Goal: Information Seeking & Learning: Check status

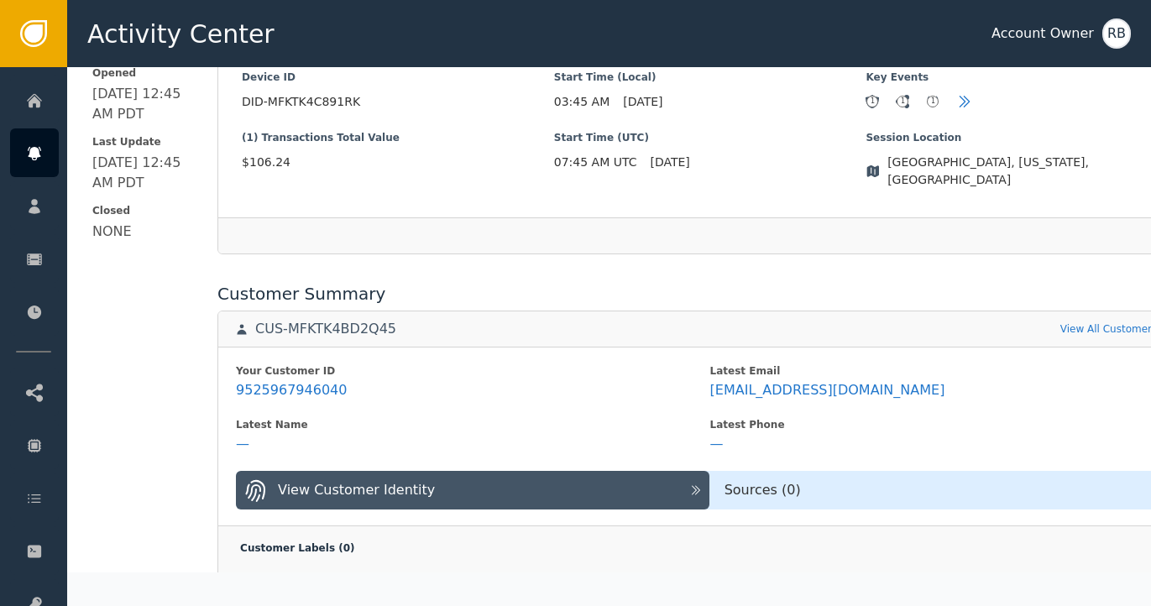
scroll to position [470, 0]
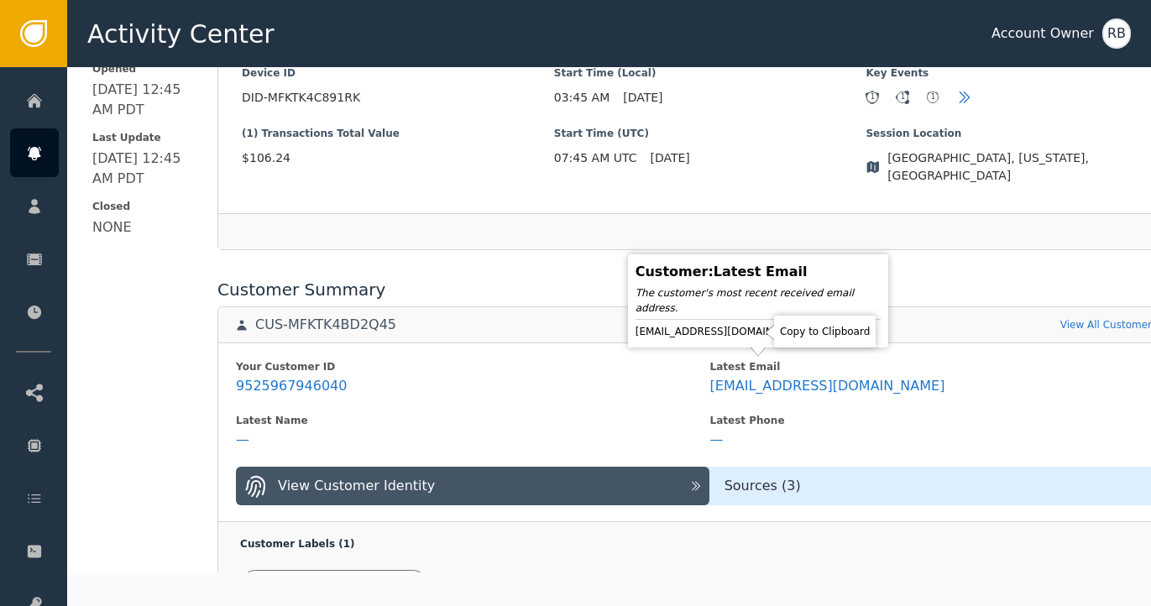
click at [819, 336] on icon at bounding box center [827, 331] width 17 height 17
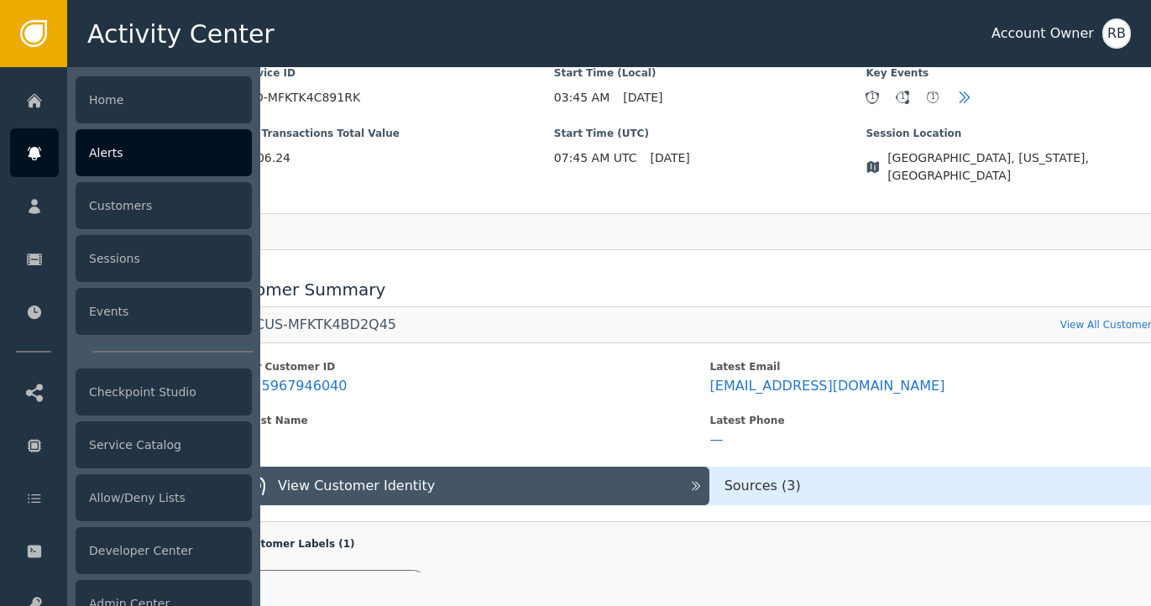
click at [131, 156] on div "Alerts" at bounding box center [164, 152] width 176 height 47
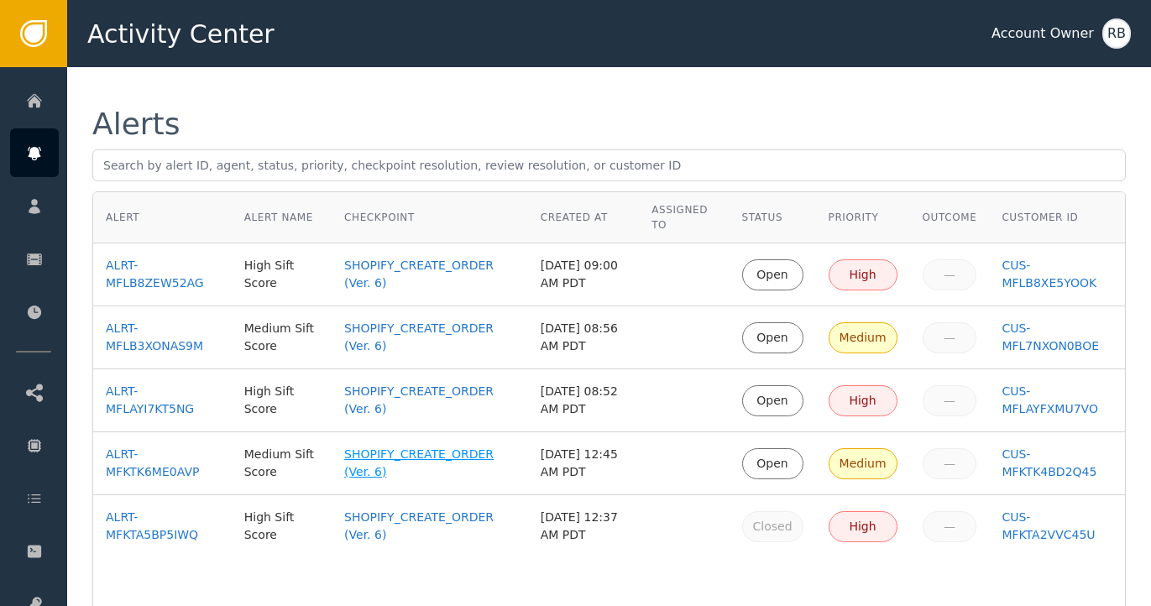
scroll to position [98, 0]
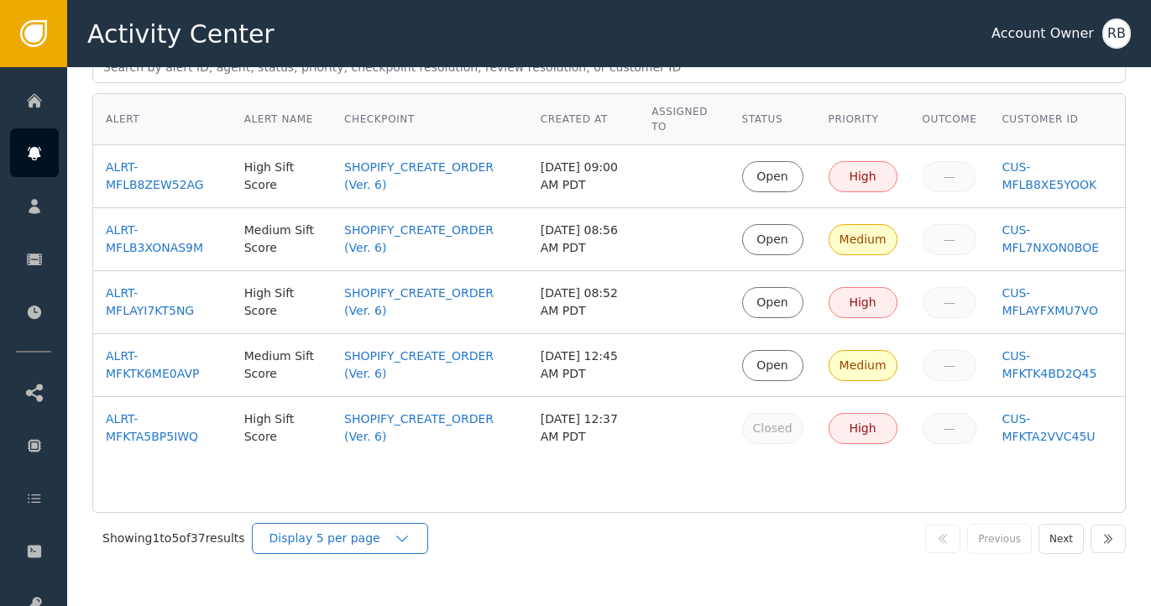
click at [411, 539] on icon "button" at bounding box center [402, 539] width 17 height 17
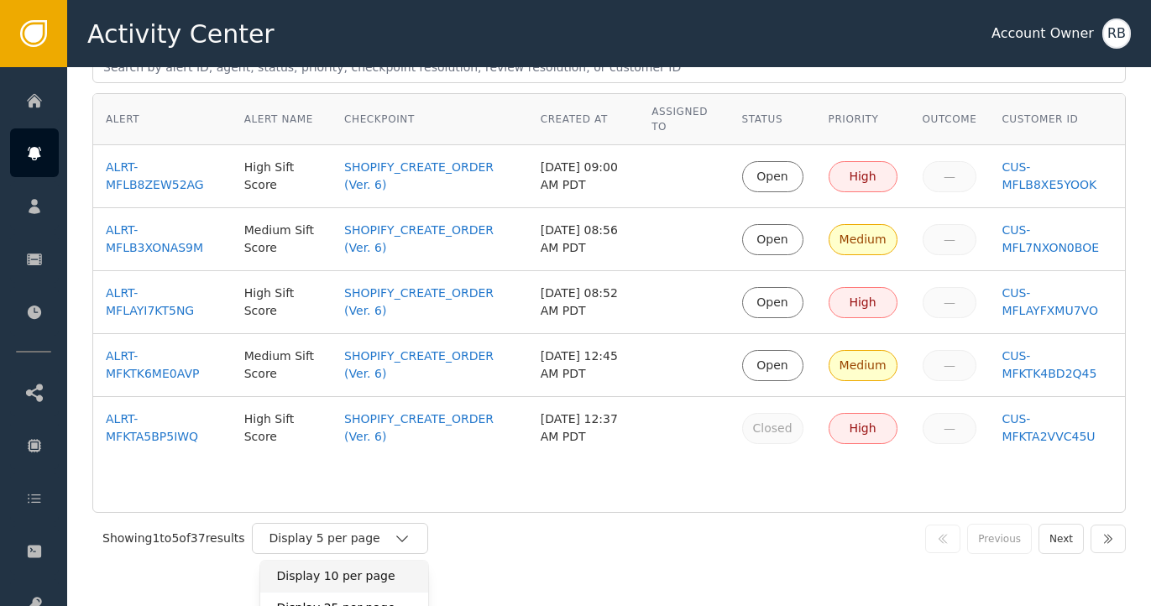
scroll to position [116, 0]
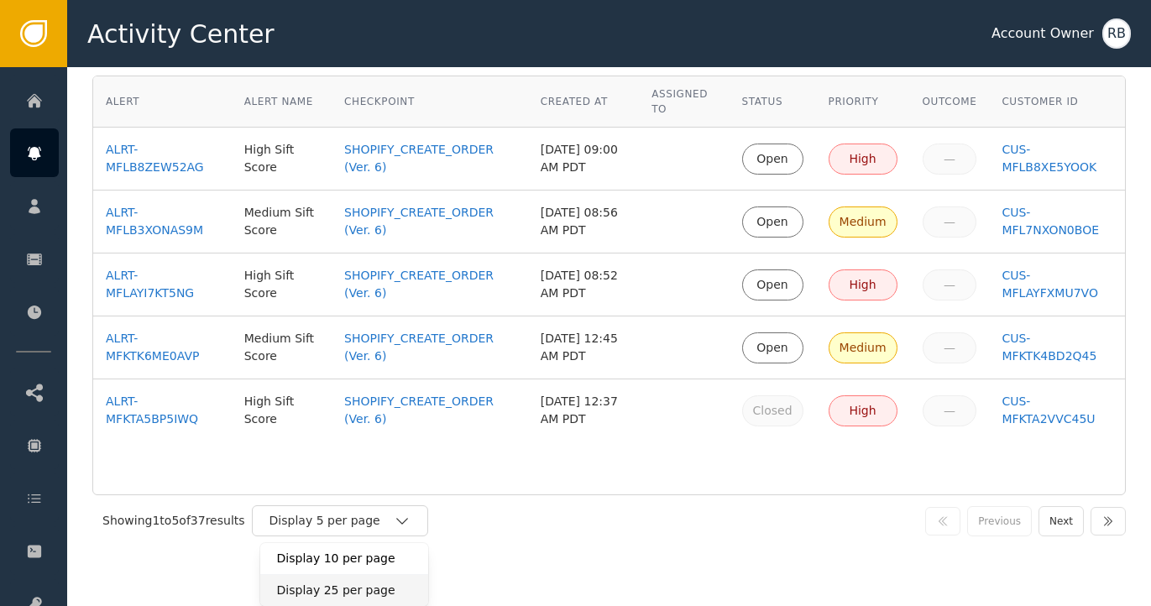
click at [366, 587] on div "Display 25 per page" at bounding box center [344, 591] width 134 height 18
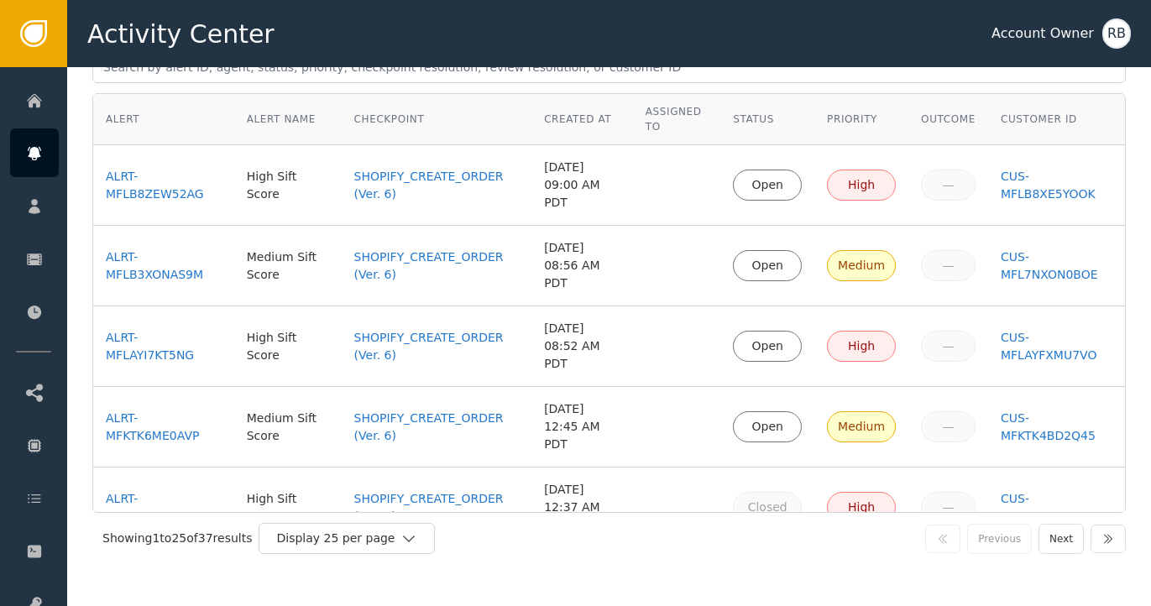
scroll to position [129, 0]
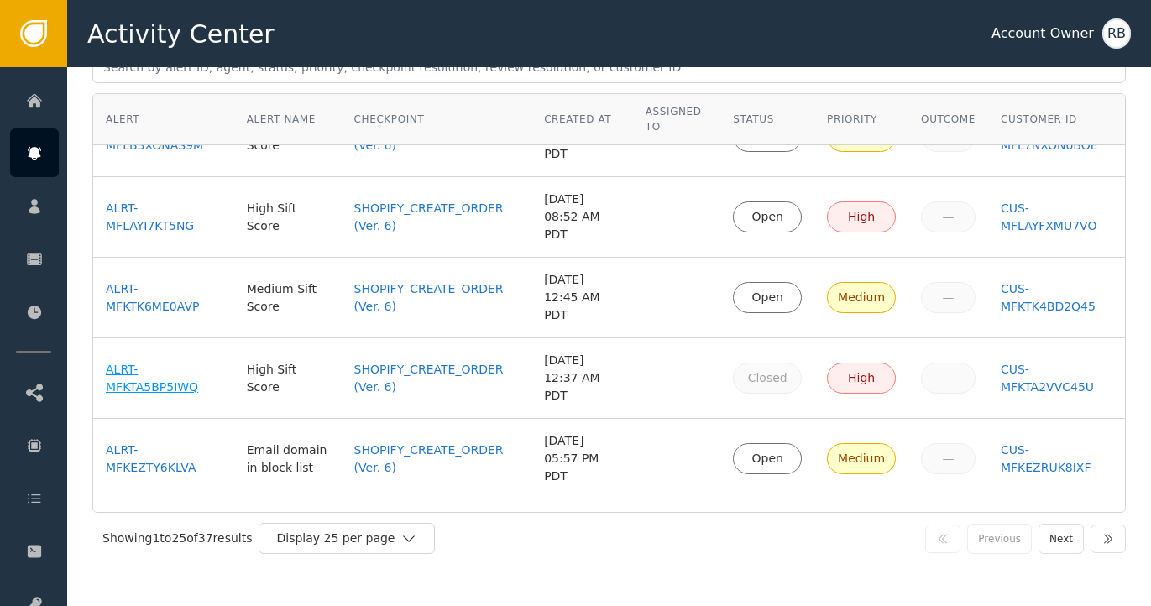
click at [115, 361] on div "ALRT-MFKTA5BP5IWQ" at bounding box center [164, 378] width 116 height 35
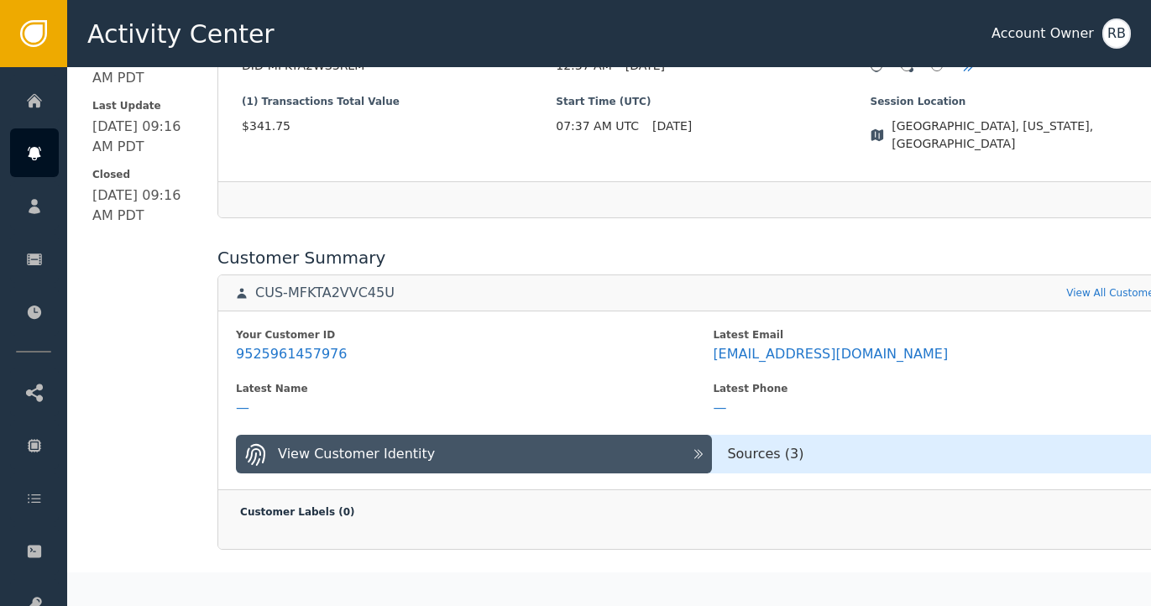
scroll to position [504, 0]
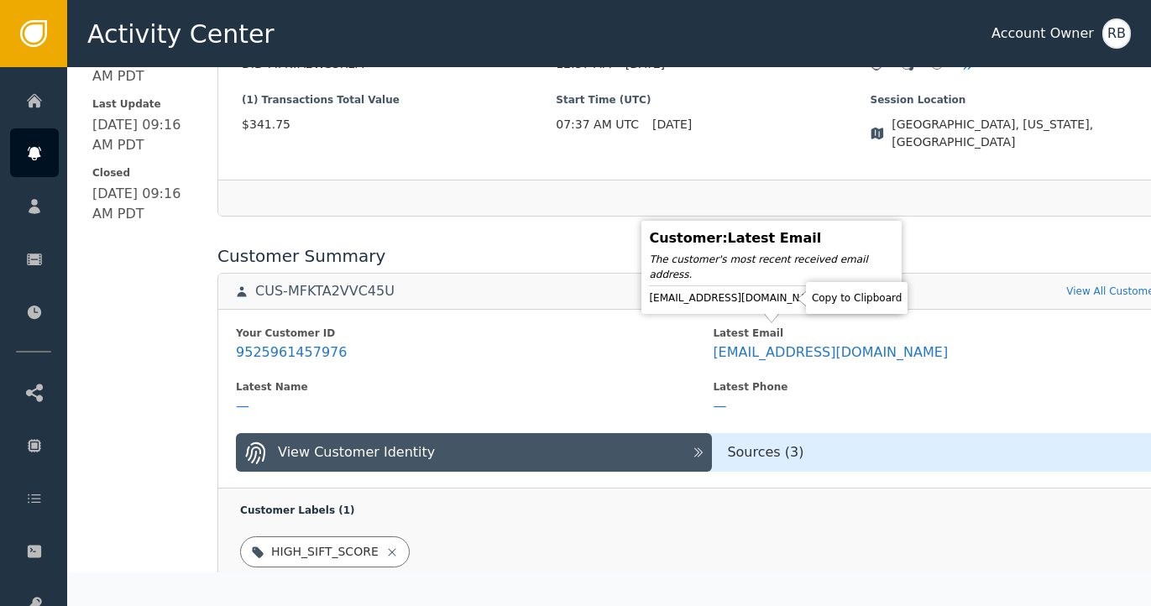
click at [832, 304] on icon at bounding box center [840, 298] width 17 height 17
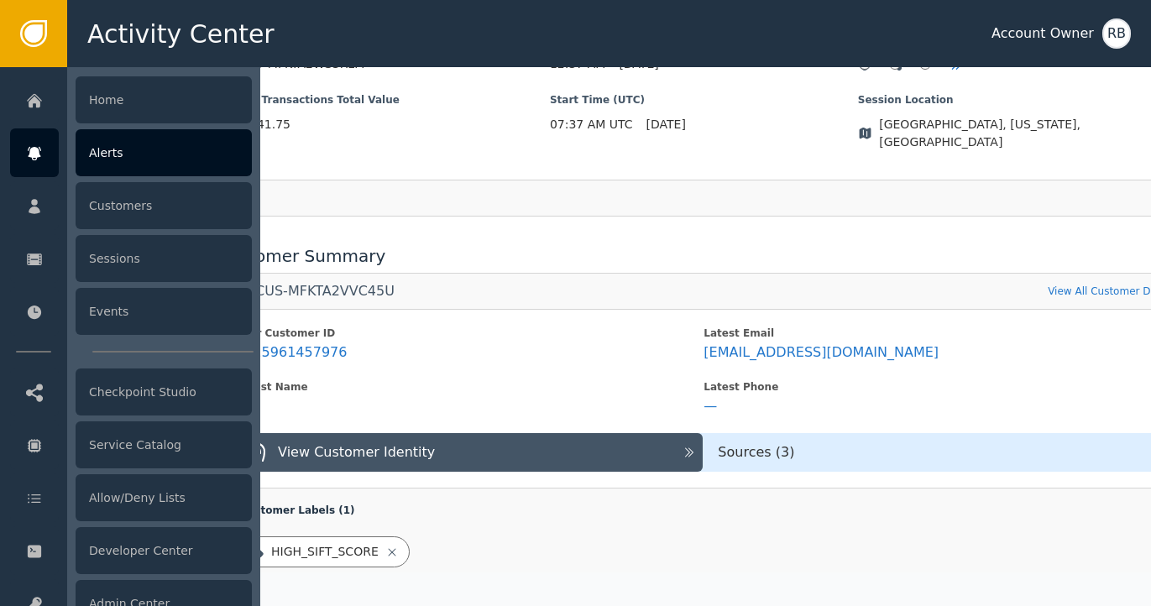
click at [170, 162] on div "Alerts" at bounding box center [164, 152] width 176 height 47
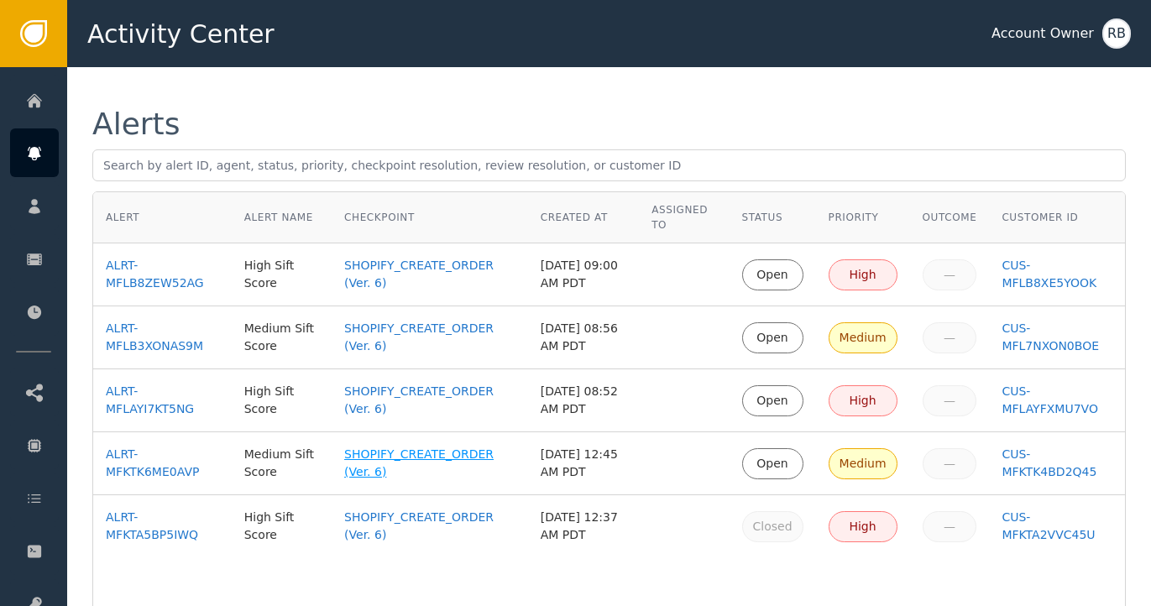
scroll to position [98, 0]
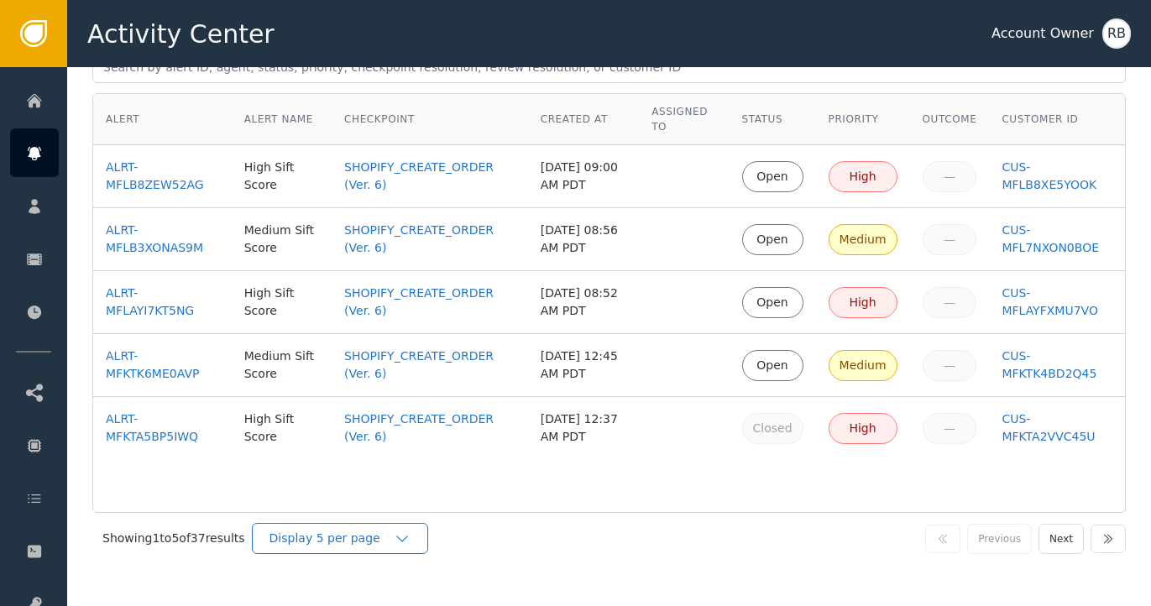
click at [364, 538] on div "Display 5 per page" at bounding box center [332, 539] width 124 height 18
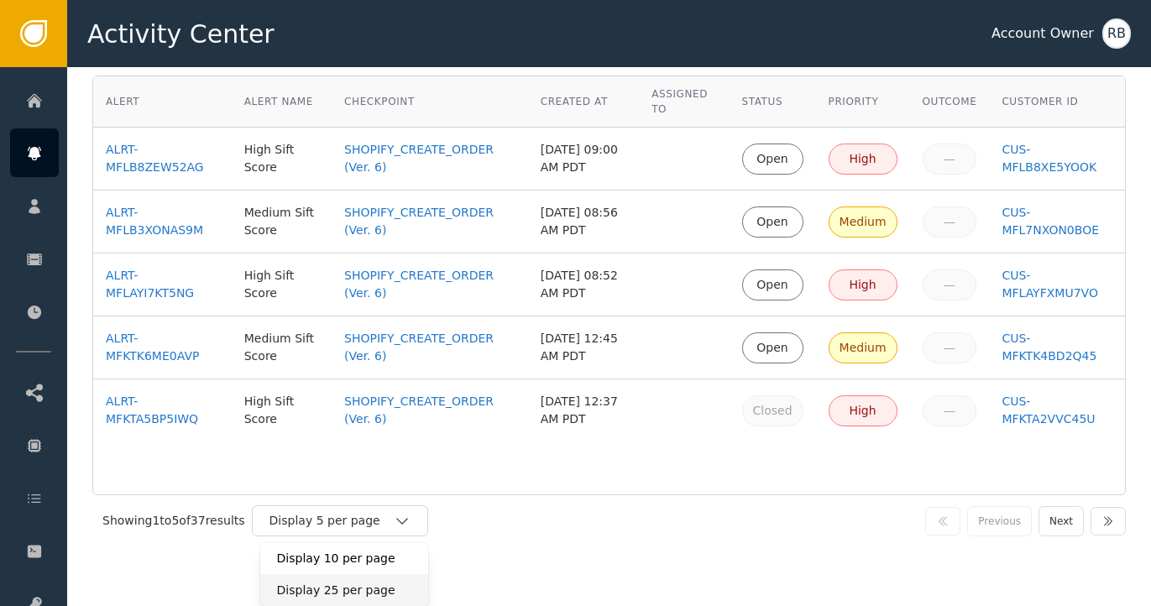
click at [353, 593] on div "Display 25 per page" at bounding box center [344, 590] width 168 height 32
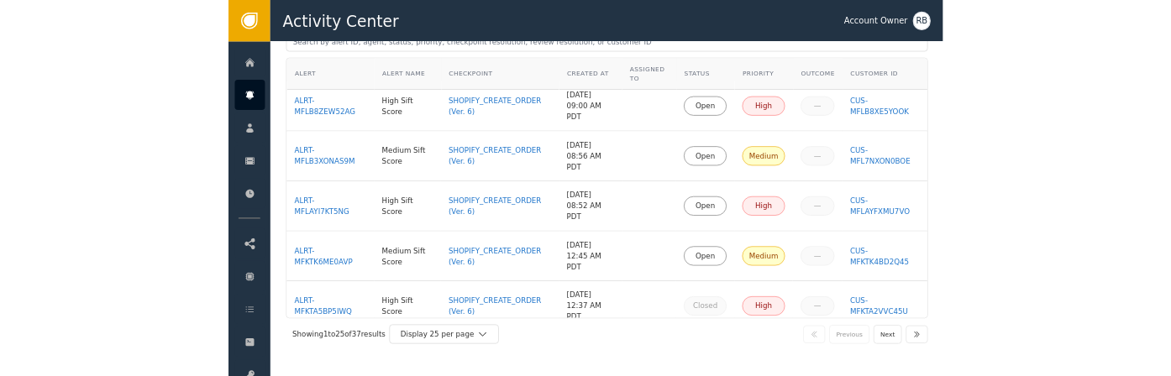
scroll to position [0, 0]
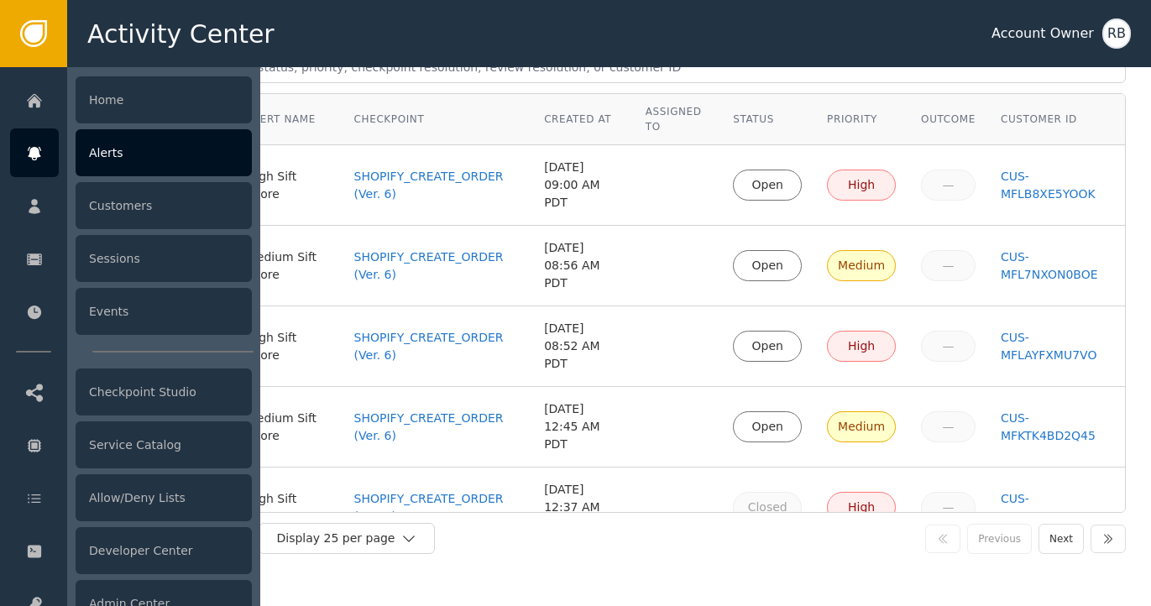
click at [31, 157] on icon at bounding box center [34, 153] width 13 height 13
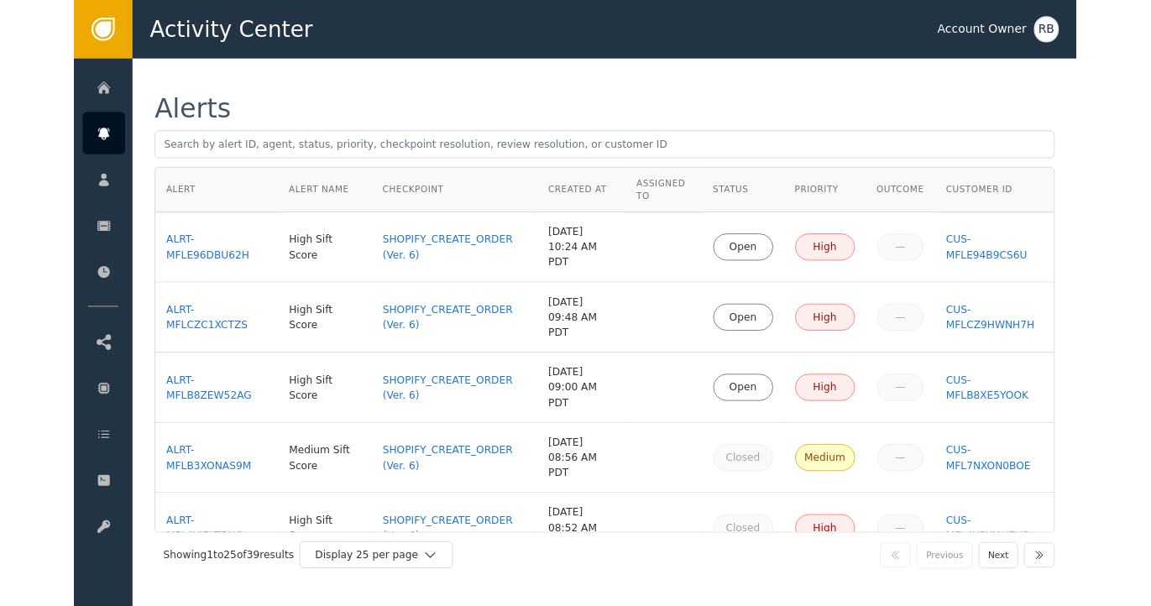
scroll to position [120, 0]
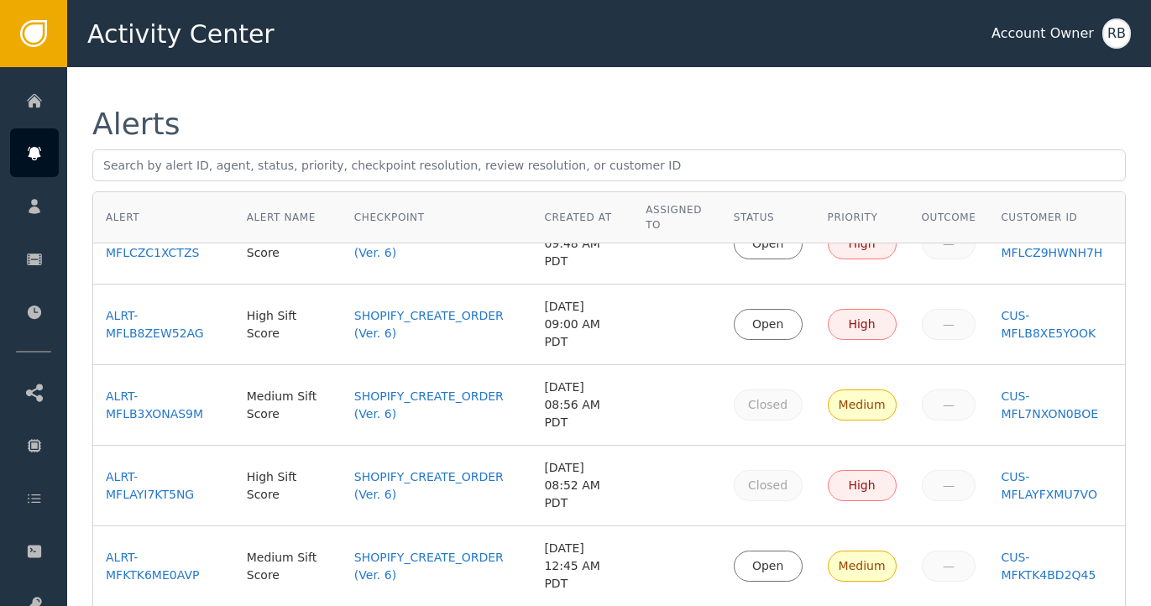
click at [1139, 207] on div "Alerts Alert Alert Name Checkpoint Created At Assigned To Status Priority Outco…" at bounding box center [609, 385] width 1084 height 637
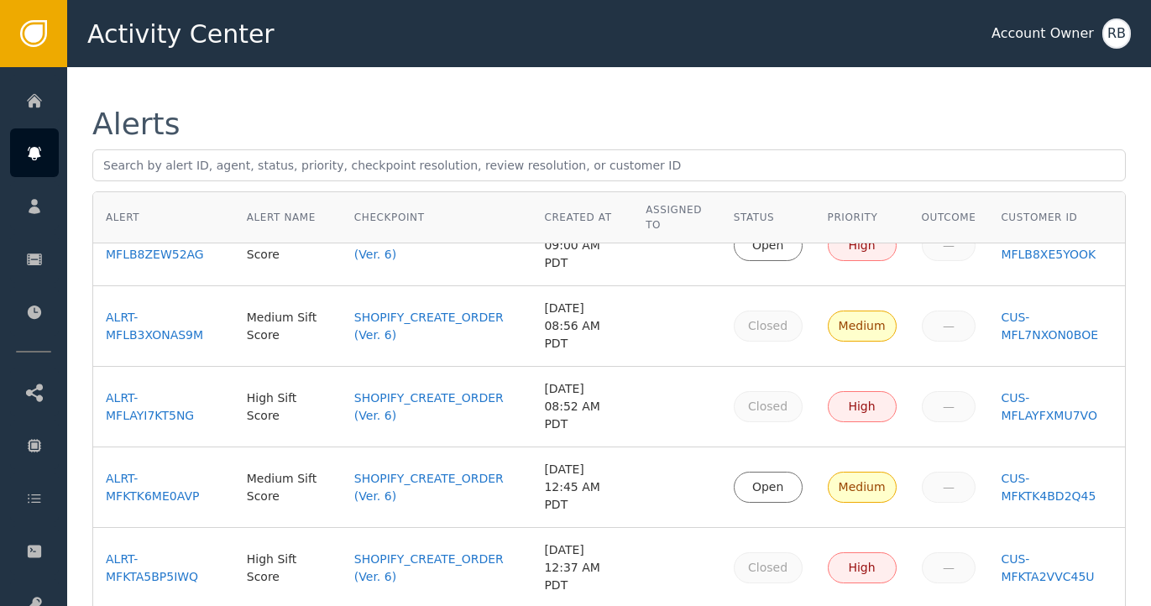
scroll to position [0, 0]
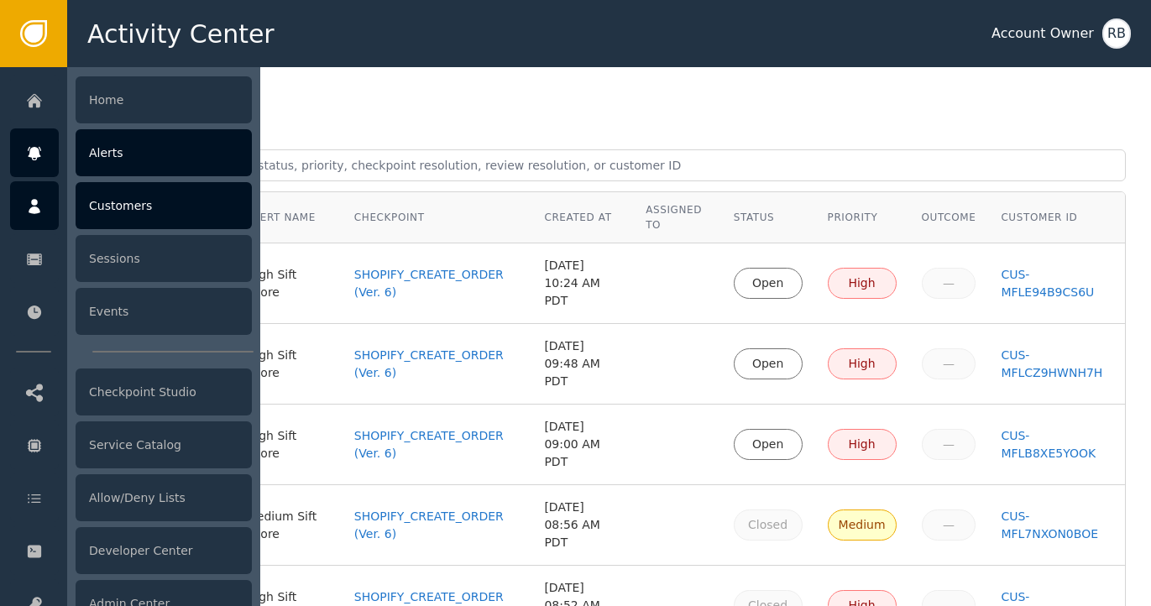
click at [149, 201] on div "Customers" at bounding box center [164, 205] width 176 height 47
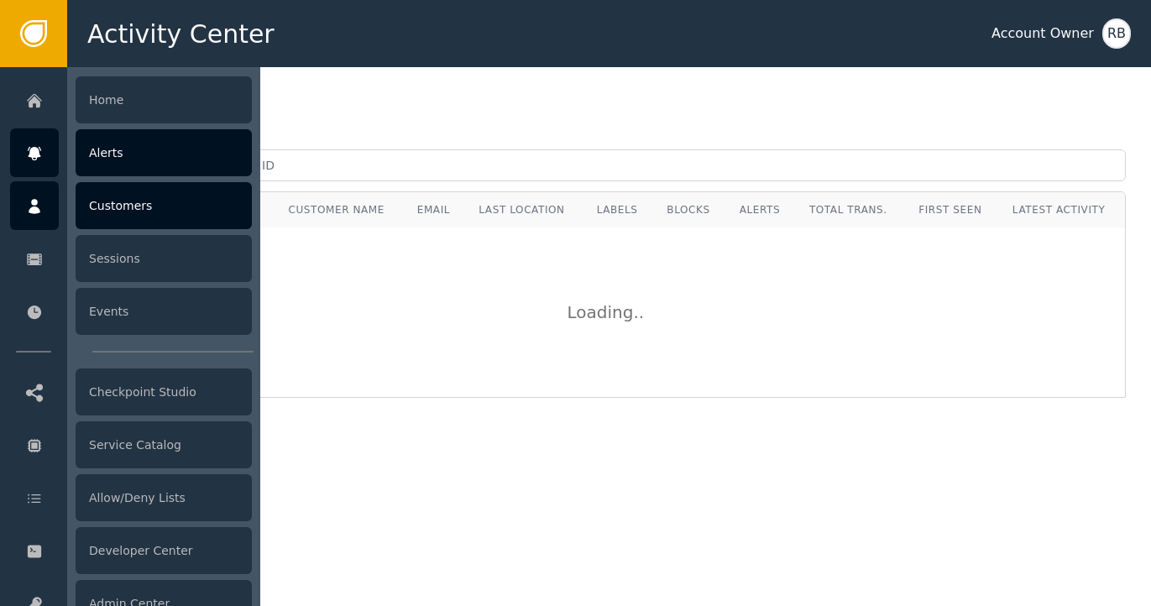
click at [164, 154] on div "Alerts" at bounding box center [164, 152] width 176 height 47
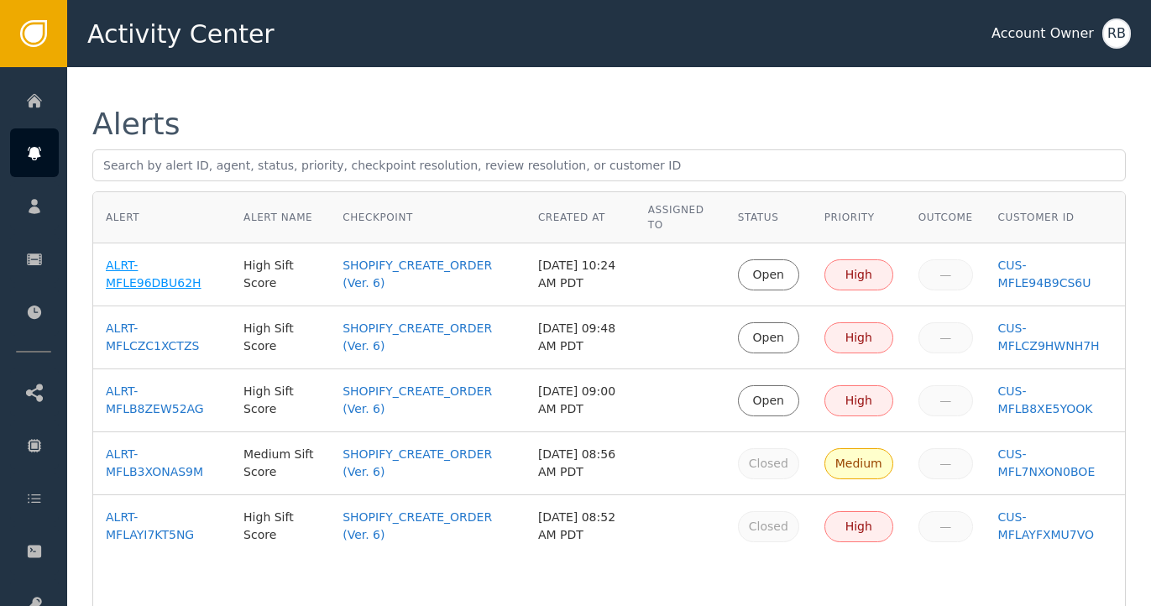
click at [136, 283] on div "ALRT-MFLE96DBU62H" at bounding box center [162, 274] width 113 height 35
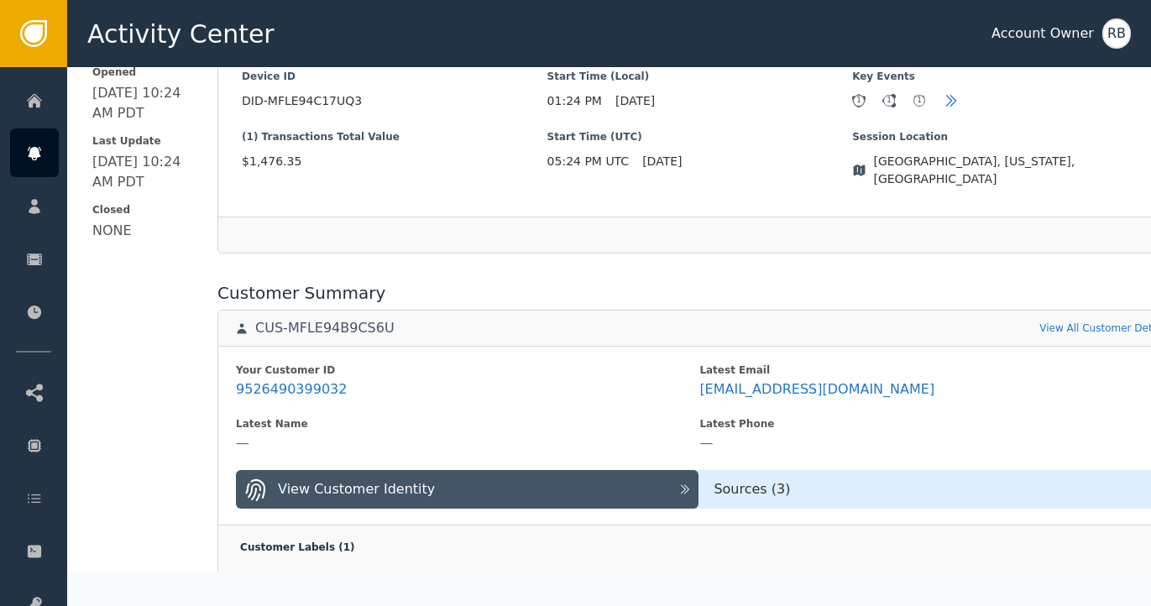
scroll to position [479, 0]
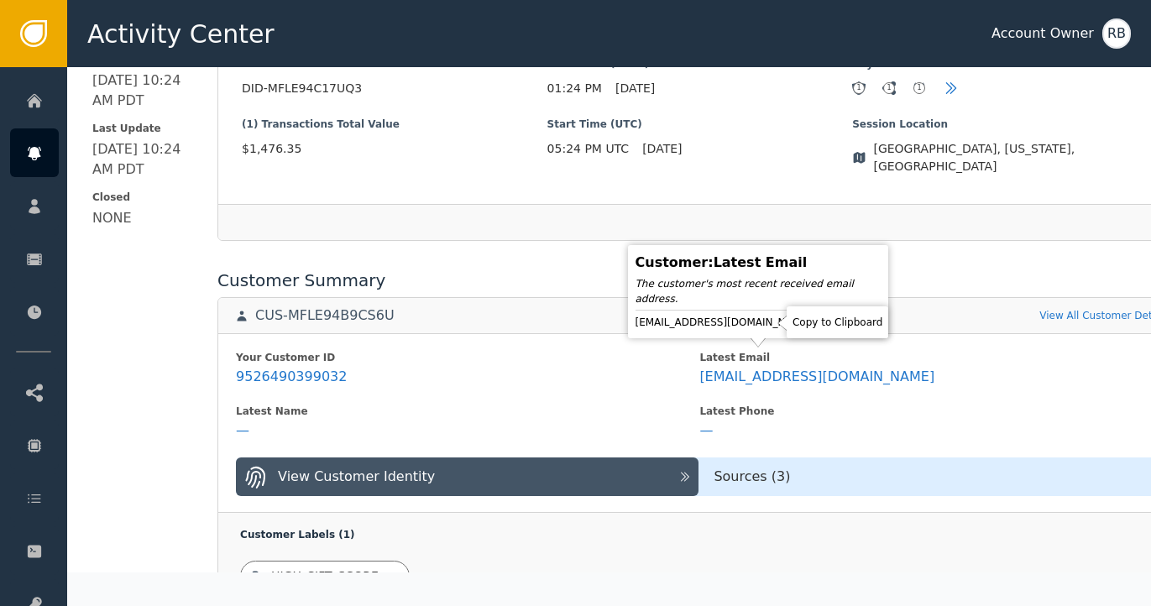
drag, startPoint x: 766, startPoint y: 322, endPoint x: 913, endPoint y: 323, distance: 147.0
click at [820, 322] on icon at bounding box center [826, 322] width 12 height 13
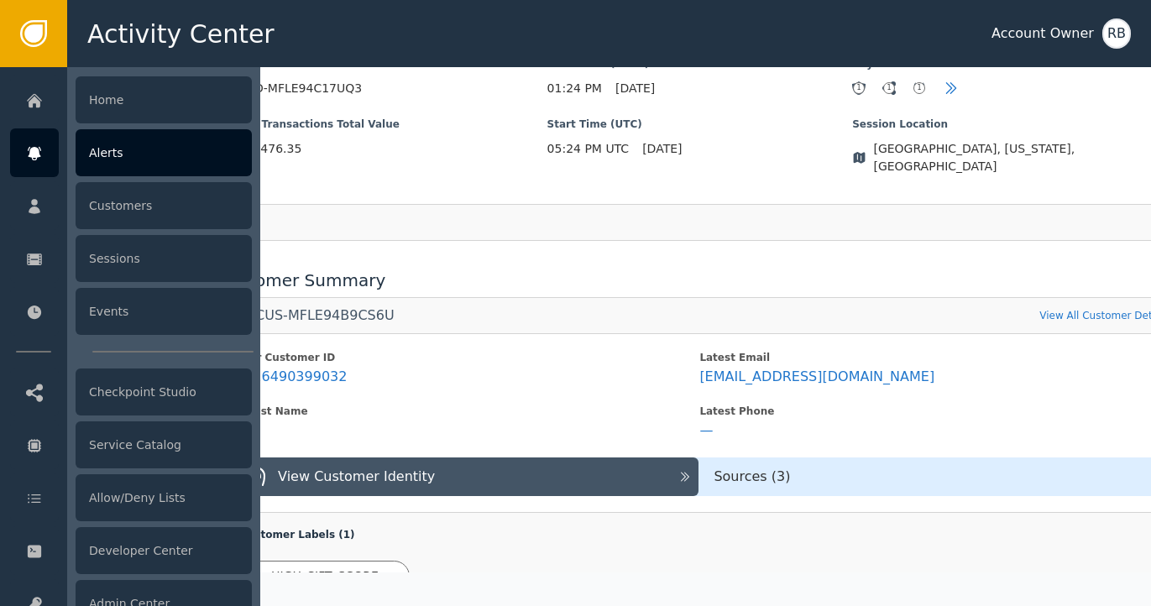
click at [118, 165] on div "Alerts" at bounding box center [164, 152] width 176 height 47
